Goal: Understand process/instructions: Learn how to perform a task or action

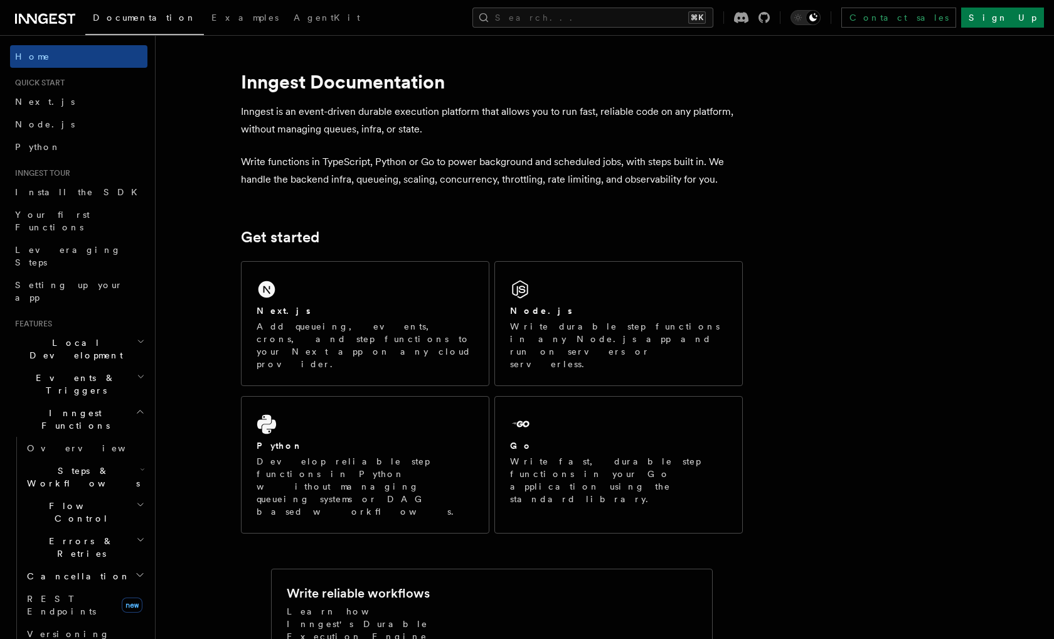
click at [137, 336] on icon "button" at bounding box center [141, 341] width 8 height 10
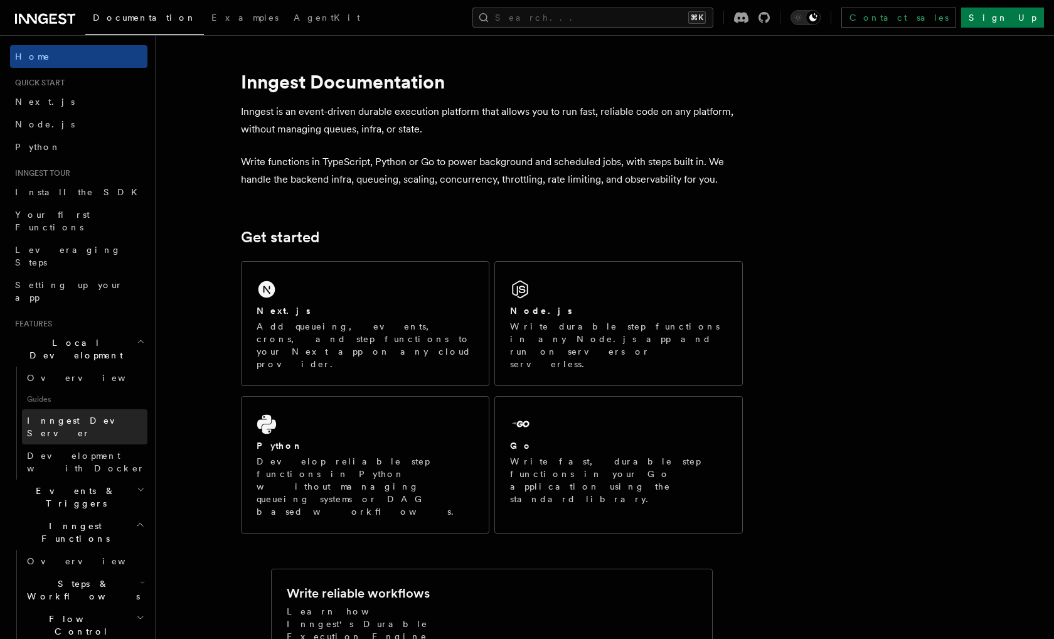
click at [109, 409] on link "Inngest Dev Server" at bounding box center [84, 426] width 125 height 35
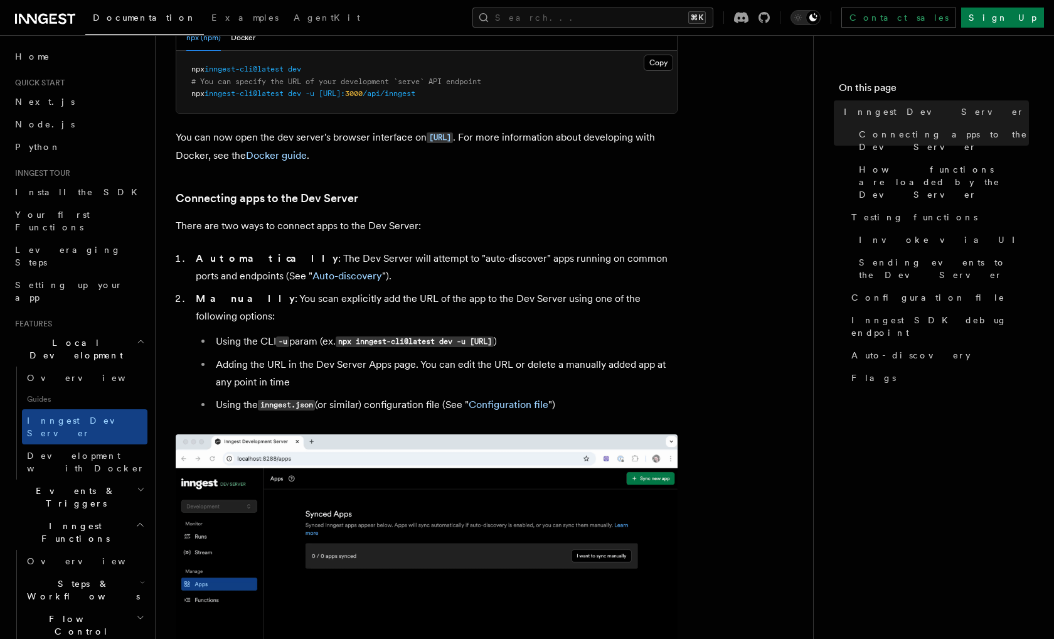
scroll to position [257, 0]
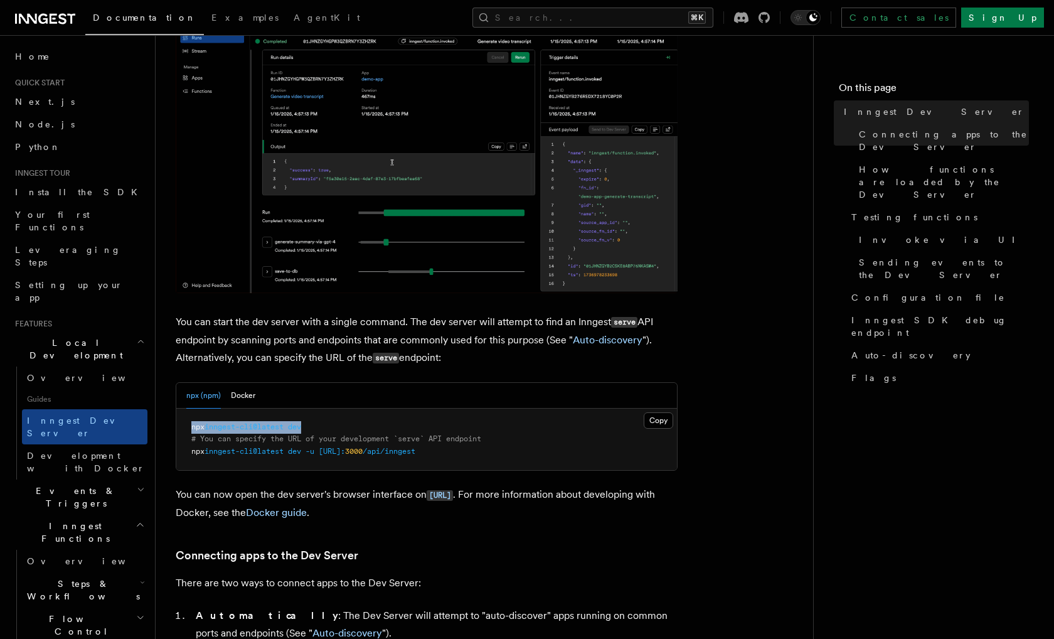
drag, startPoint x: 314, startPoint y: 428, endPoint x: 192, endPoint y: 430, distance: 121.7
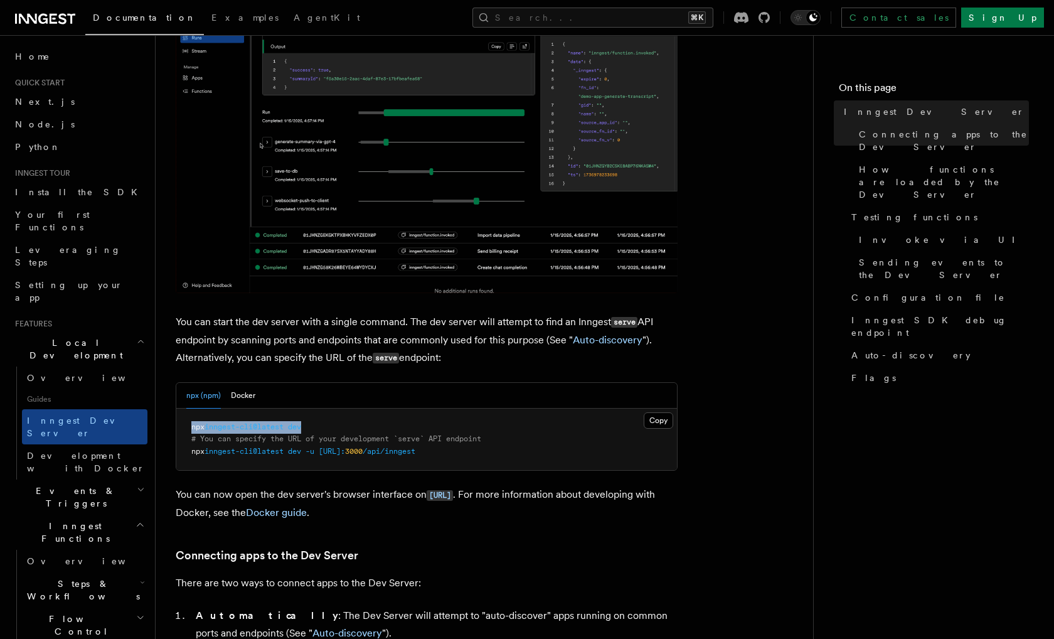
click at [192, 429] on pre "npx inngest-cli@latest dev # You can specify the URL of your development `serve…" at bounding box center [426, 439] width 501 height 62
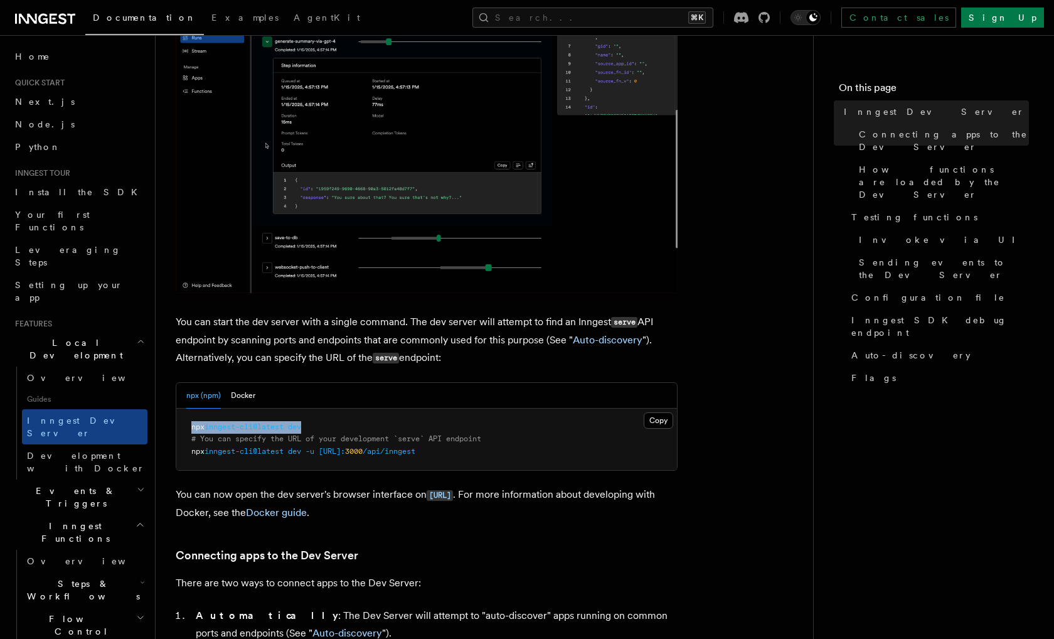
copy span "npx inngest-cli@latest dev"
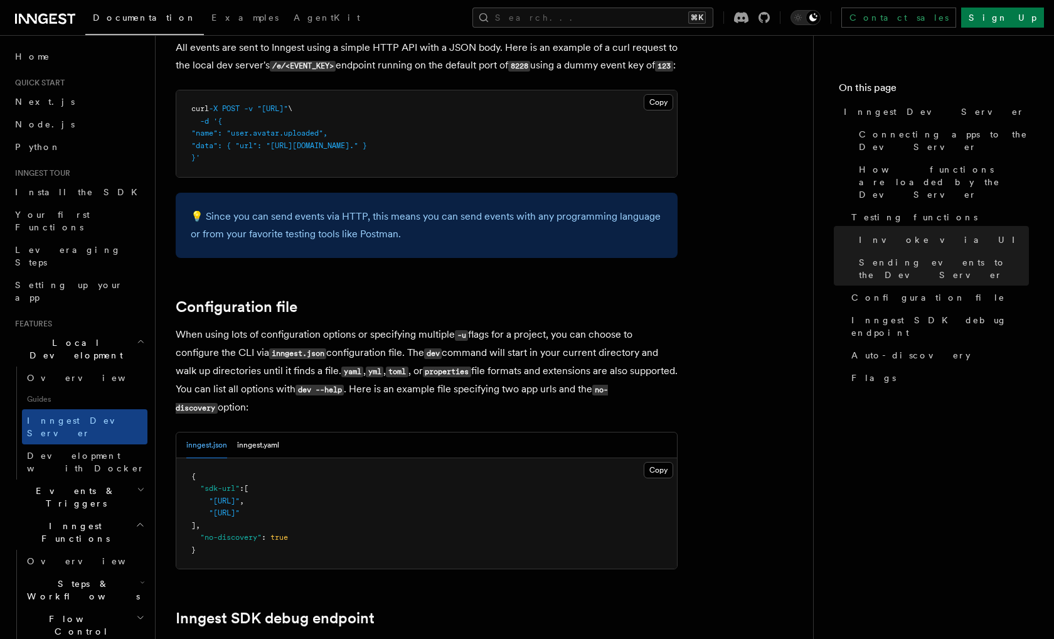
scroll to position [3074, 0]
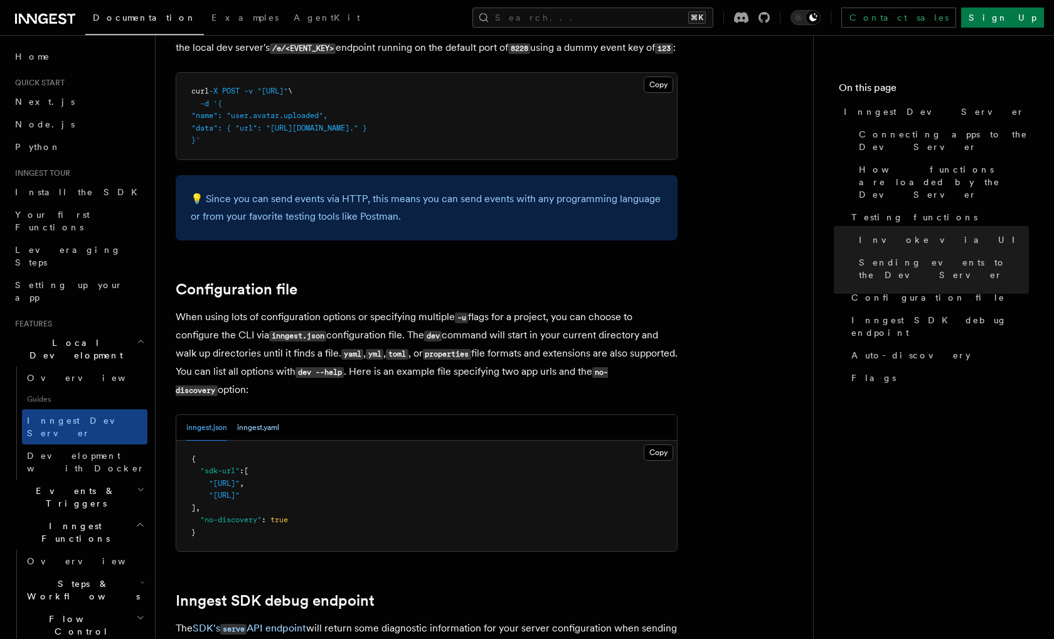
click at [258, 418] on button "inngest.yaml" at bounding box center [258, 428] width 42 height 26
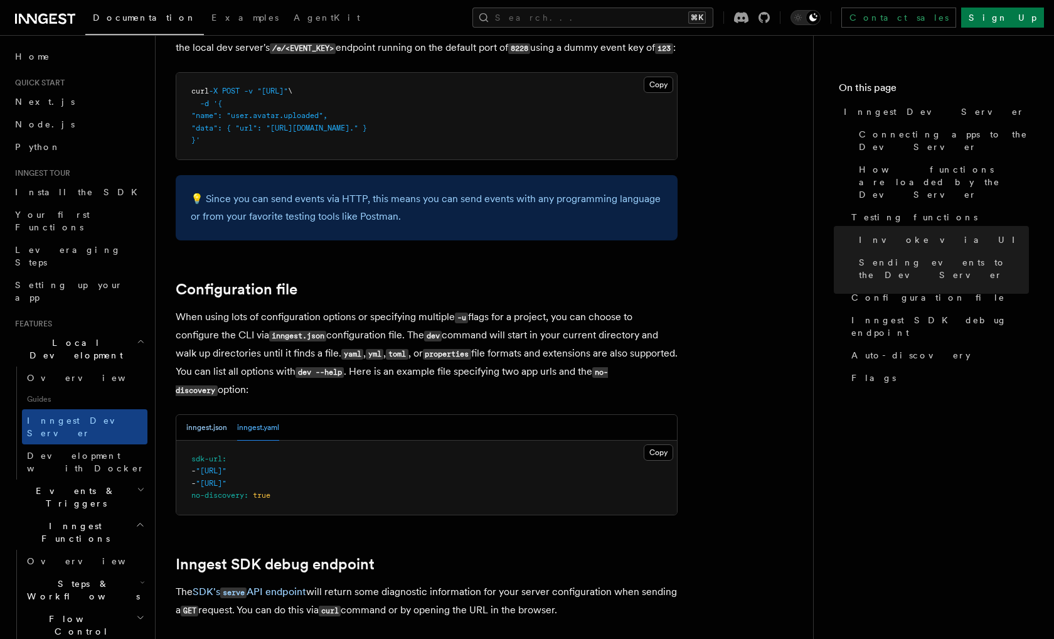
click at [213, 415] on button "inngest.json" at bounding box center [206, 428] width 41 height 26
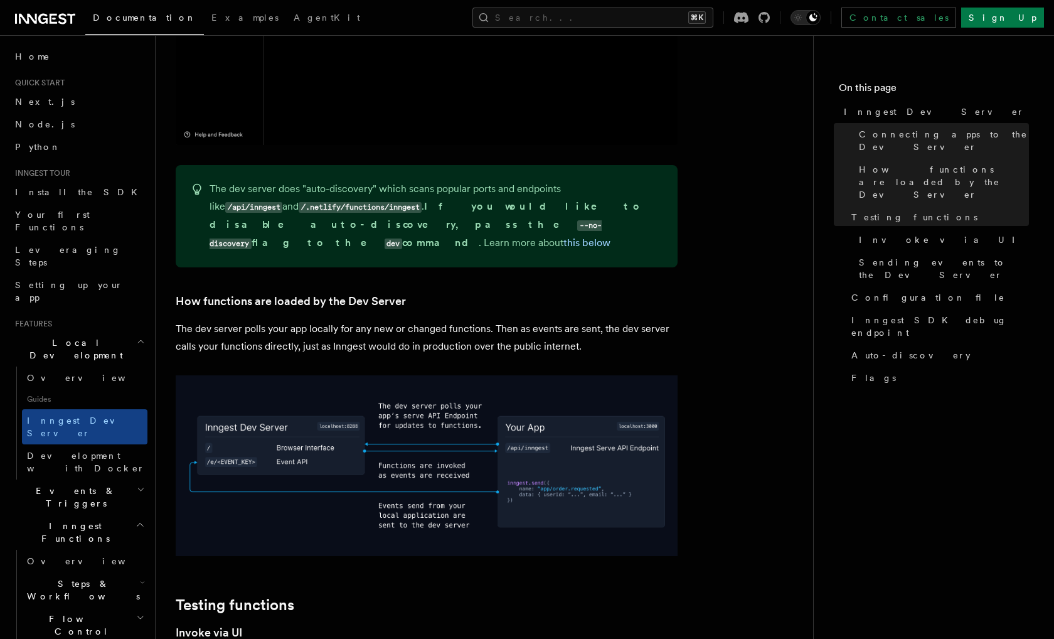
scroll to position [1216, 0]
